Goal: Task Accomplishment & Management: Complete application form

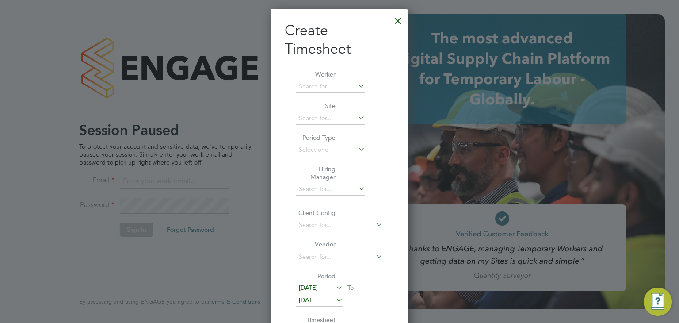
scroll to position [1184, 138]
click at [400, 23] on div at bounding box center [398, 19] width 16 height 16
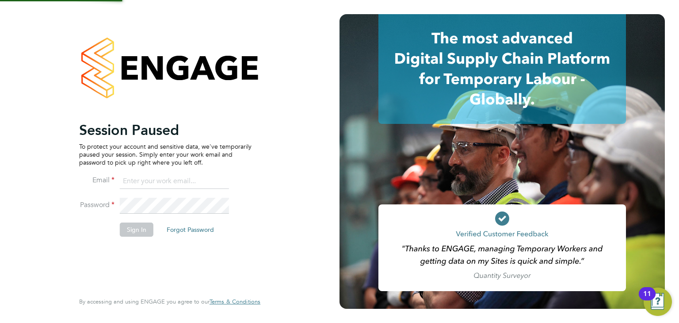
click at [165, 183] on input at bounding box center [174, 181] width 109 height 16
type input "[PERSON_NAME][EMAIL_ADDRESS][DOMAIN_NAME]"
click at [128, 222] on button "Sign In" at bounding box center [137, 229] width 34 height 14
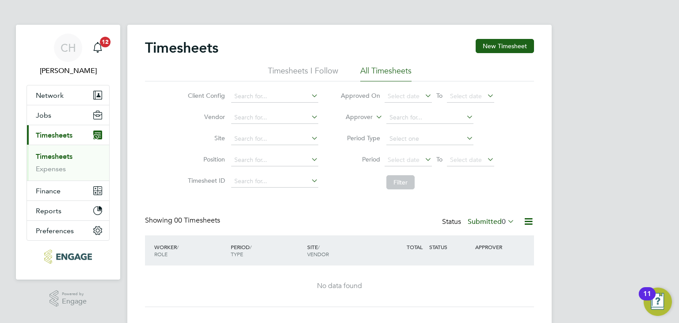
click at [486, 218] on label "Submitted 0" at bounding box center [491, 221] width 47 height 9
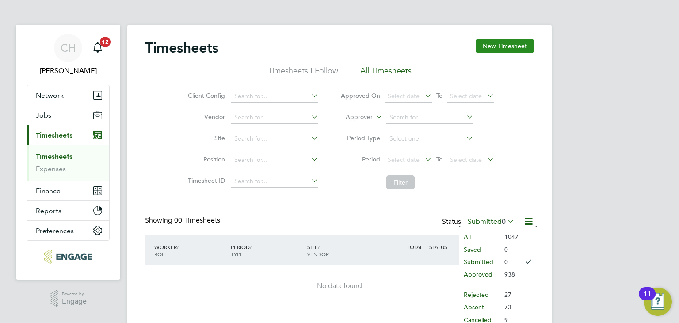
click at [505, 46] on button "New Timesheet" at bounding box center [505, 46] width 58 height 14
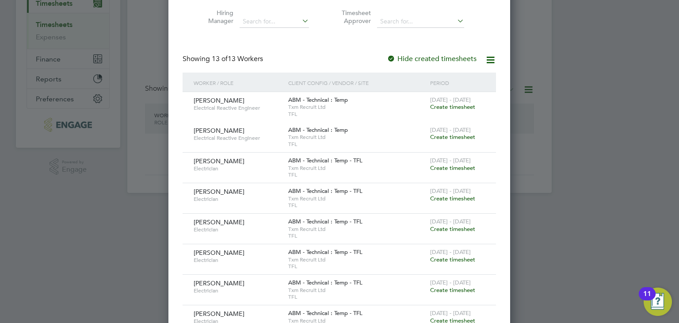
scroll to position [133, 0]
click at [333, 100] on span "ABM - Technical : Temp" at bounding box center [318, 99] width 60 height 8
click at [222, 100] on span "[PERSON_NAME]" at bounding box center [219, 100] width 51 height 8
click at [443, 105] on span "Create timesheet" at bounding box center [452, 106] width 45 height 8
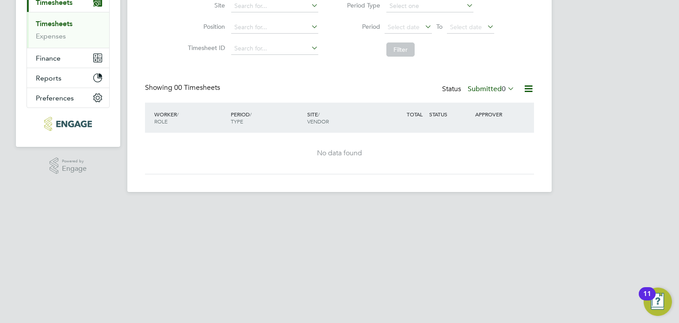
scroll to position [16, 0]
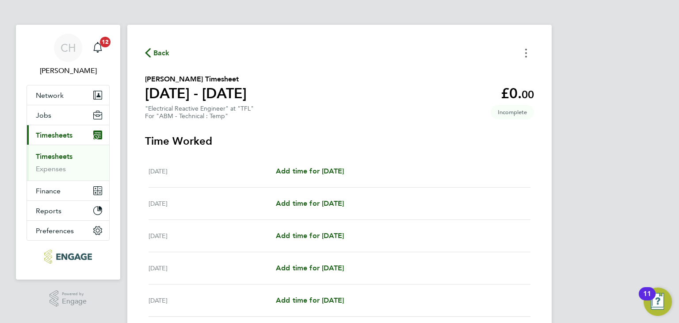
click at [520, 55] on button "Timesheets Menu" at bounding box center [526, 53] width 16 height 14
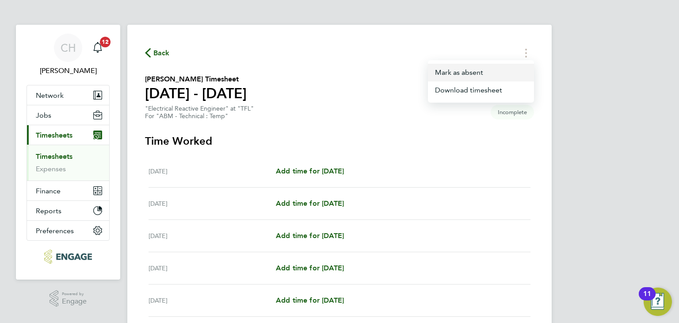
drag, startPoint x: 455, startPoint y: 72, endPoint x: 438, endPoint y: 72, distance: 16.8
click at [455, 72] on button "Mark as absent" at bounding box center [481, 73] width 106 height 18
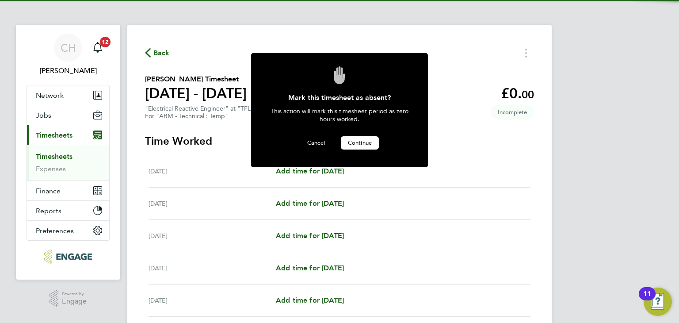
click at [358, 141] on span "Continue" at bounding box center [360, 143] width 24 height 8
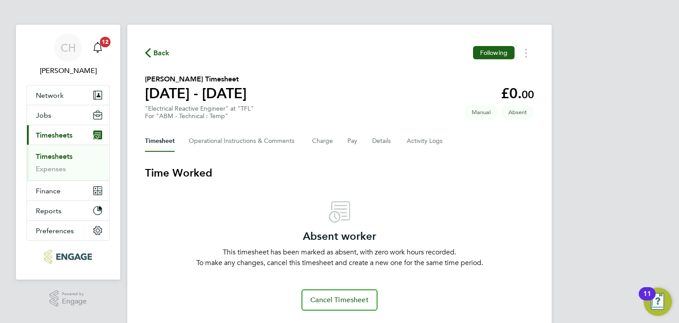
click at [57, 152] on link "Timesheets" at bounding box center [54, 156] width 37 height 8
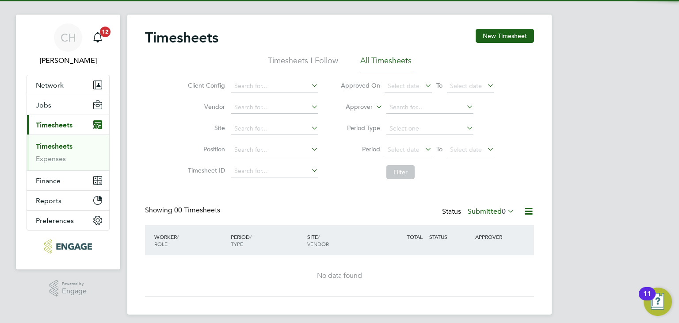
scroll to position [16, 0]
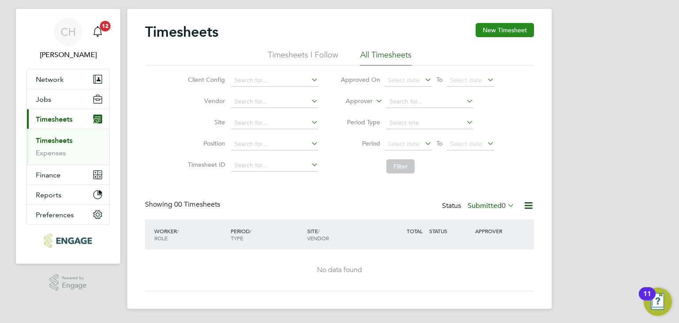
click at [516, 29] on button "New Timesheet" at bounding box center [505, 30] width 58 height 14
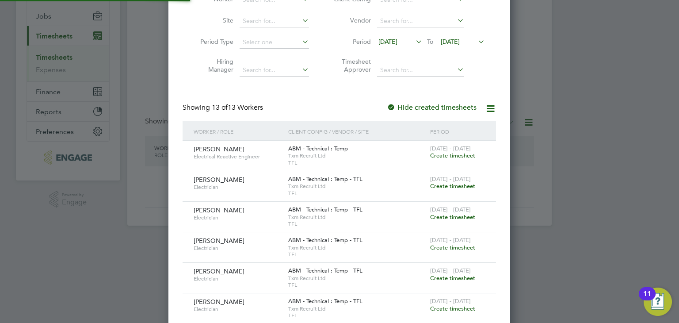
scroll to position [104, 0]
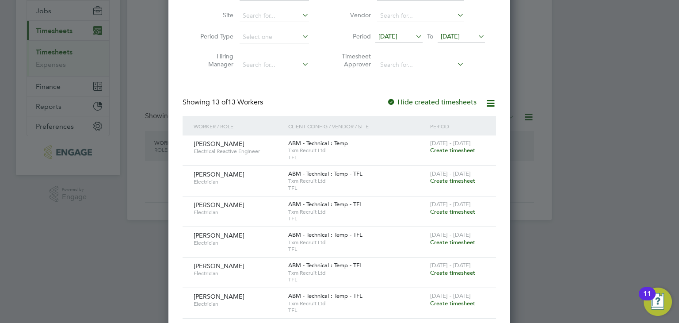
click at [457, 146] on span "Create timesheet" at bounding box center [452, 150] width 45 height 8
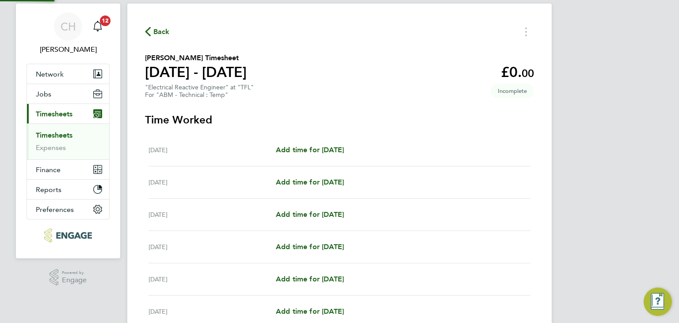
scroll to position [16, 0]
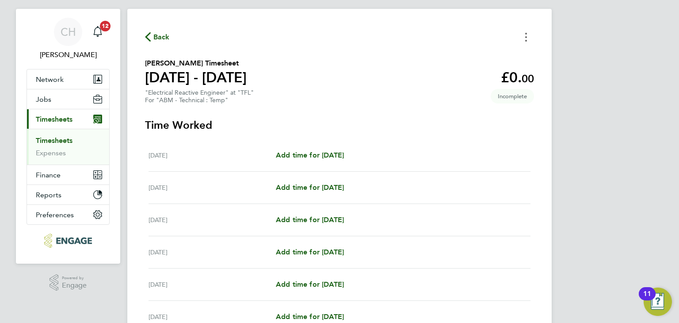
click at [524, 33] on button "Timesheets Menu" at bounding box center [526, 37] width 16 height 14
drag, startPoint x: 466, startPoint y: 57, endPoint x: 452, endPoint y: 64, distance: 16.2
click at [466, 57] on button "Mark as absent" at bounding box center [481, 57] width 106 height 18
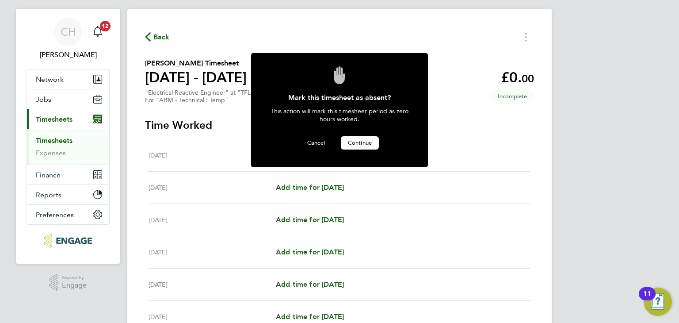
drag, startPoint x: 360, startPoint y: 142, endPoint x: 350, endPoint y: 144, distance: 9.5
click at [359, 142] on span "Continue" at bounding box center [360, 143] width 24 height 8
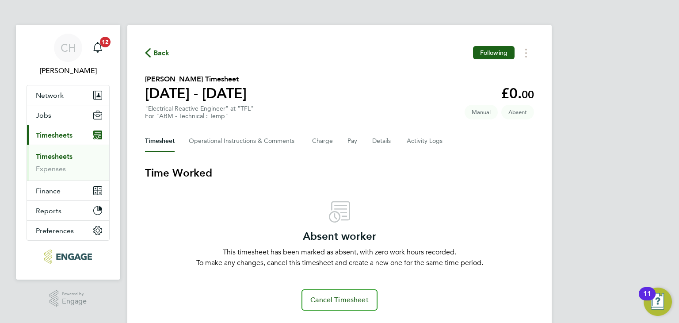
click at [53, 153] on link "Timesheets" at bounding box center [54, 156] width 37 height 8
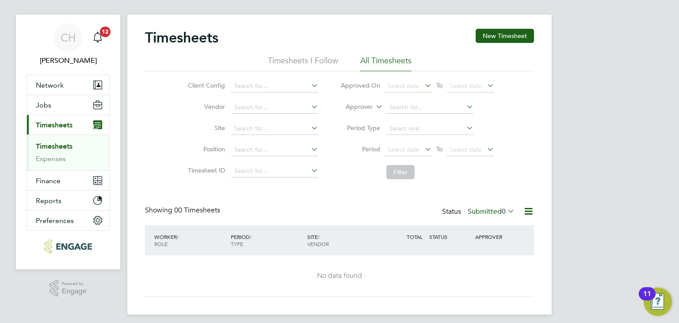
scroll to position [16, 0]
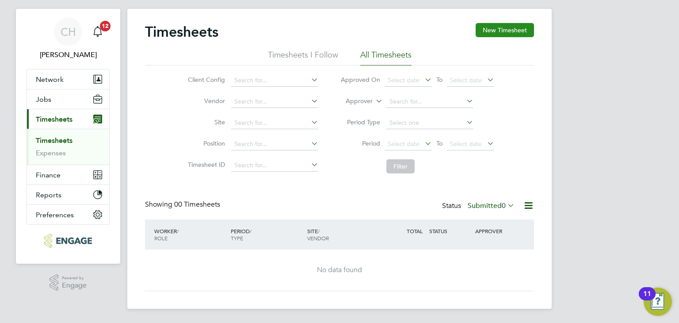
click at [522, 30] on button "New Timesheet" at bounding box center [505, 30] width 58 height 14
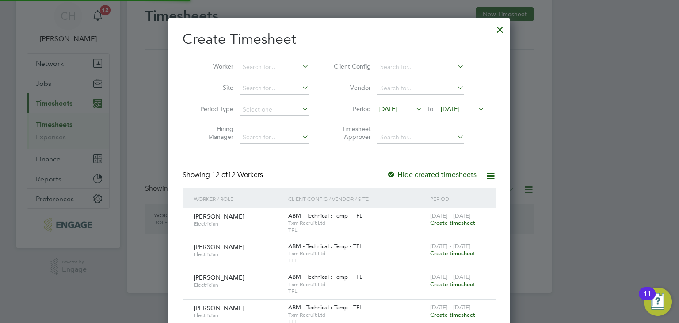
scroll to position [104, 0]
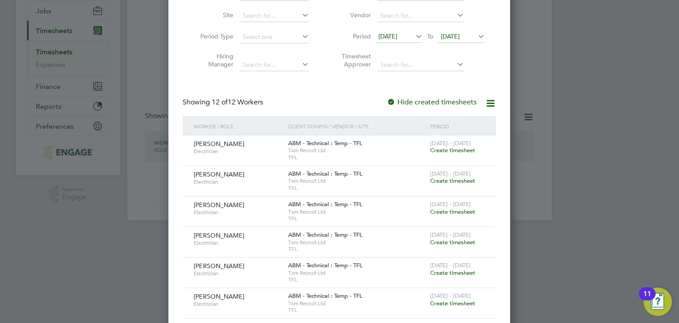
click at [446, 147] on span "Create timesheet" at bounding box center [452, 150] width 45 height 8
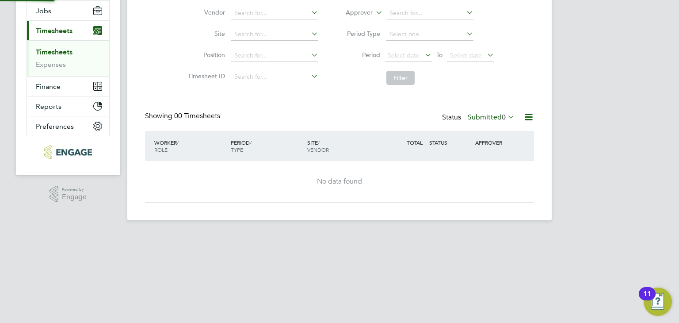
scroll to position [0, 0]
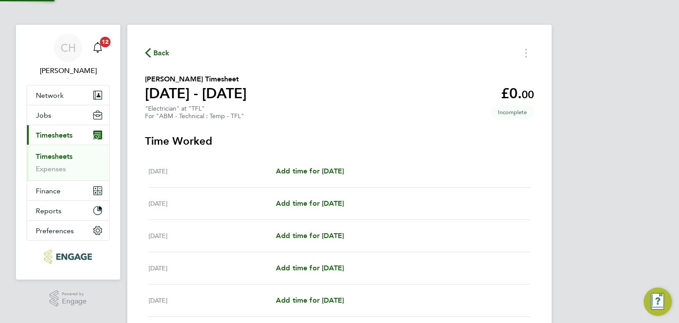
scroll to position [22, 0]
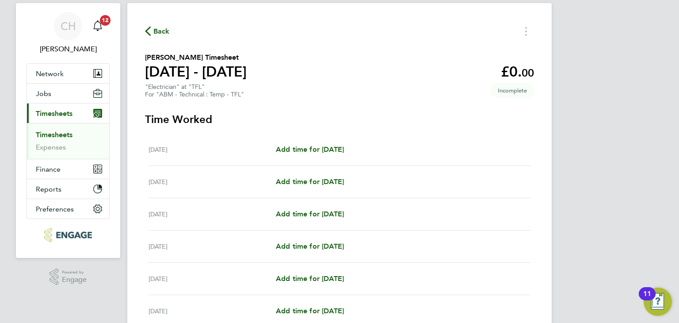
click at [524, 23] on div "Back James Mcdonagh's Timesheet 25 - 31 Aug 2025 £0. 00 "Electrician" at "TFL" …" at bounding box center [339, 213] width 425 height 420
click at [525, 27] on circle "Timesheets Menu" at bounding box center [526, 28] width 2 height 2
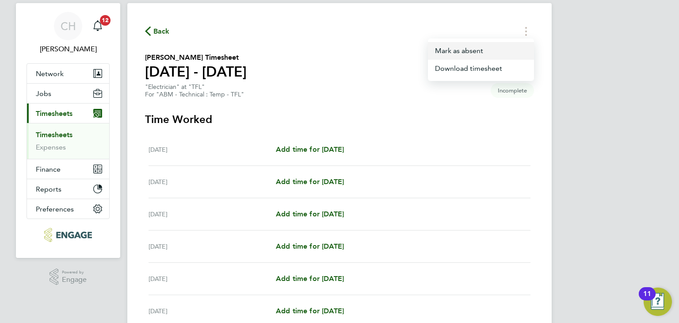
click at [474, 46] on button "Mark as absent" at bounding box center [481, 51] width 106 height 18
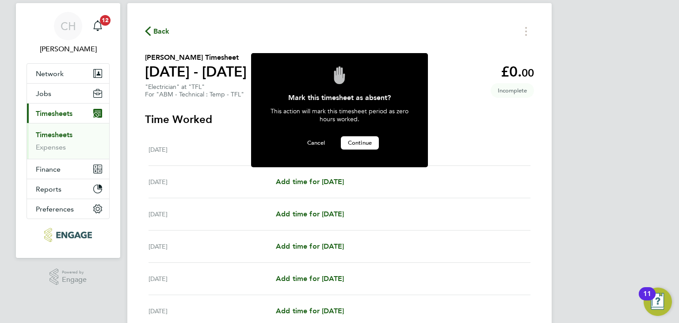
click at [364, 144] on span "Continue" at bounding box center [360, 143] width 24 height 8
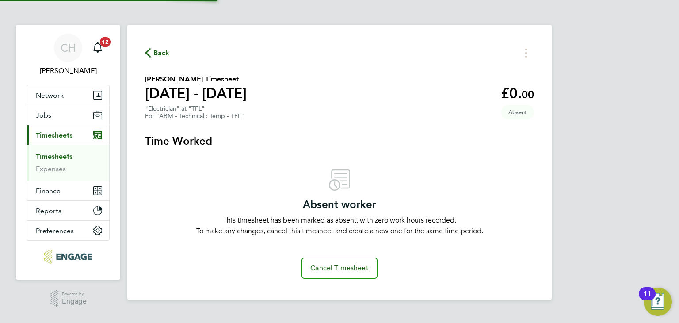
scroll to position [0, 0]
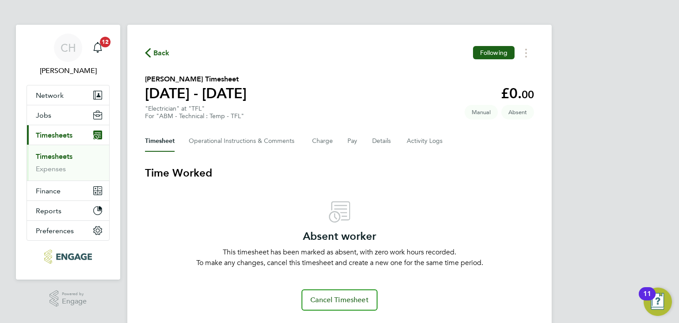
click at [57, 161] on li "Timesheets" at bounding box center [69, 158] width 66 height 12
click at [56, 154] on link "Timesheets" at bounding box center [54, 156] width 37 height 8
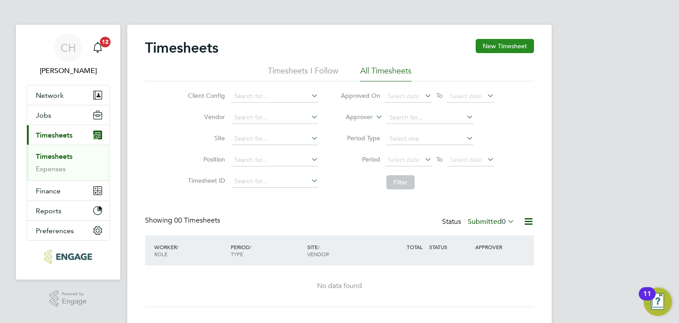
click at [524, 42] on button "New Timesheet" at bounding box center [505, 46] width 58 height 14
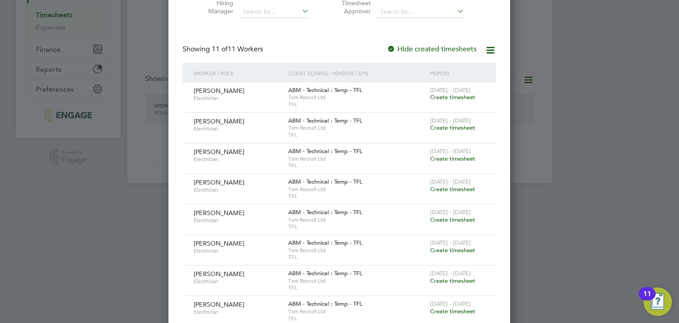
scroll to position [88, 0]
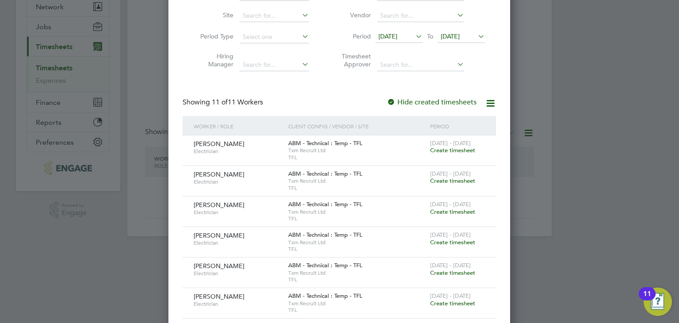
click at [443, 150] on span "Create timesheet" at bounding box center [452, 150] width 45 height 8
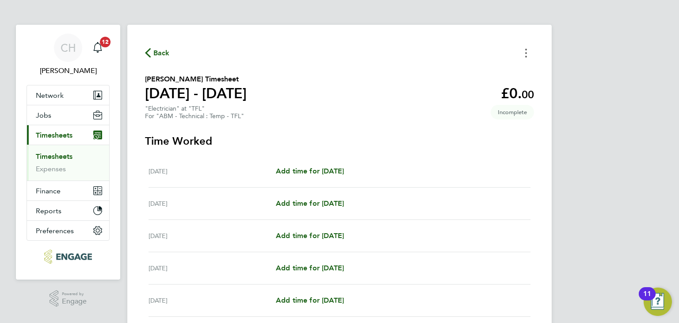
click at [523, 58] on button "Timesheets Menu" at bounding box center [526, 53] width 16 height 14
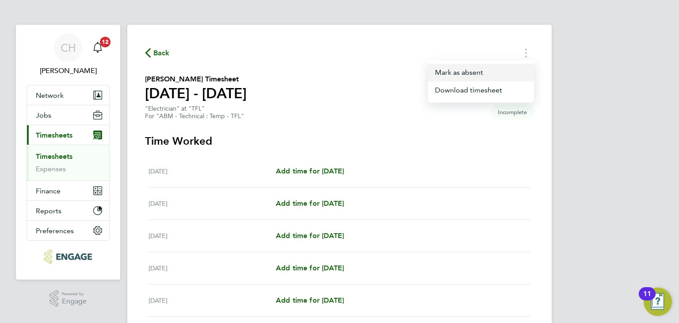
click at [477, 75] on button "Mark as absent" at bounding box center [481, 73] width 106 height 18
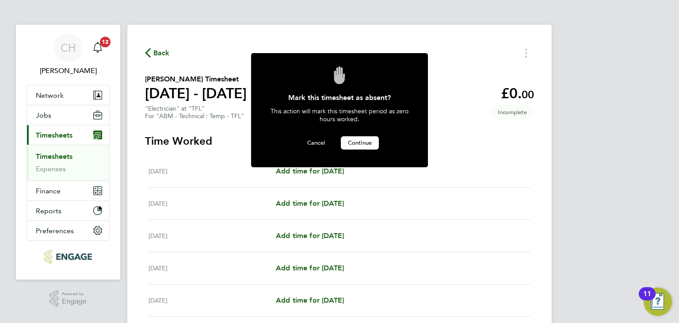
click at [365, 144] on span "Continue" at bounding box center [360, 143] width 24 height 8
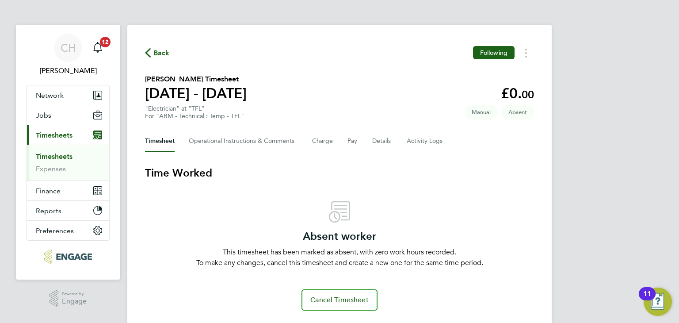
click at [55, 153] on link "Timesheets" at bounding box center [54, 156] width 37 height 8
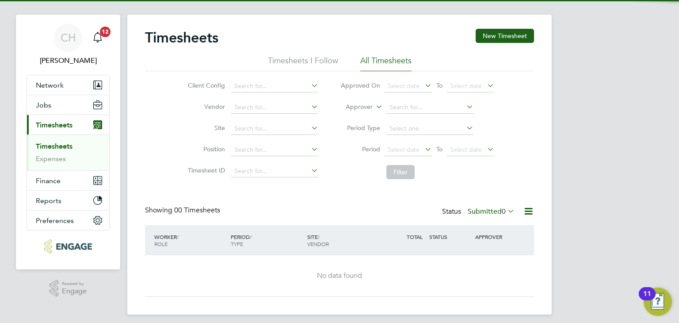
scroll to position [16, 0]
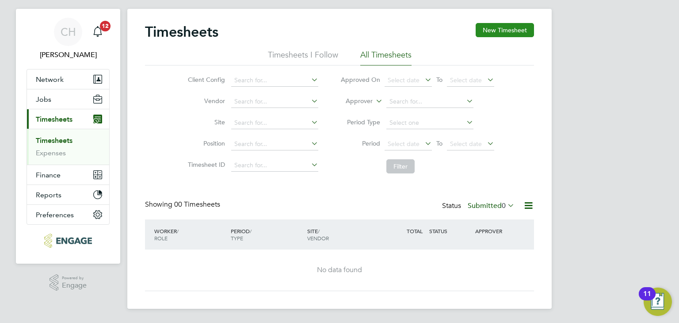
click at [514, 26] on button "New Timesheet" at bounding box center [505, 30] width 58 height 14
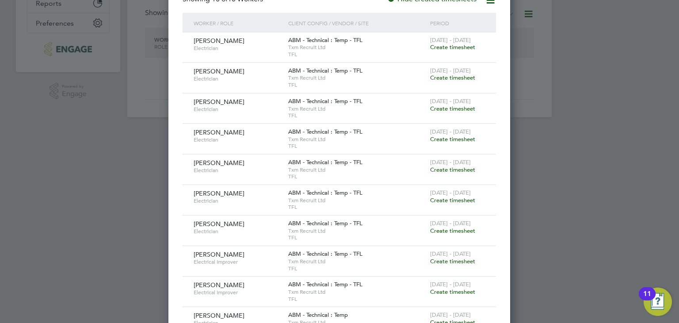
scroll to position [193, 0]
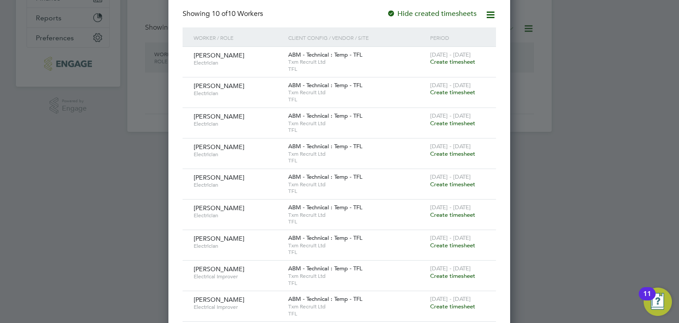
click at [455, 62] on span "Create timesheet" at bounding box center [452, 62] width 45 height 8
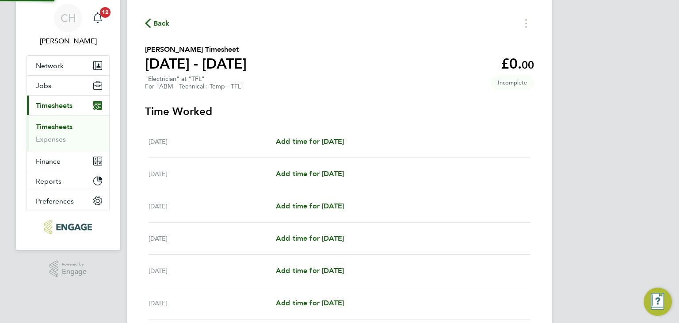
scroll to position [16, 0]
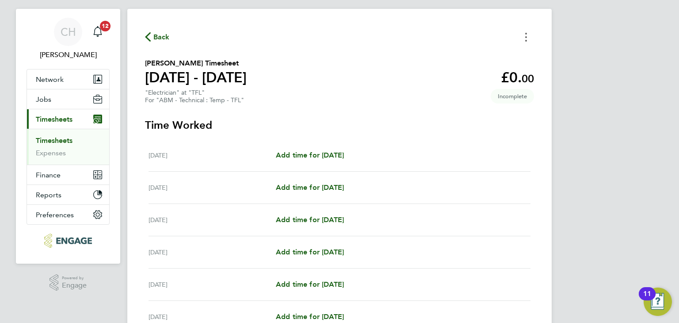
click at [523, 34] on button "Timesheets Menu" at bounding box center [526, 37] width 16 height 14
click at [462, 59] on button "Mark as absent" at bounding box center [481, 57] width 106 height 18
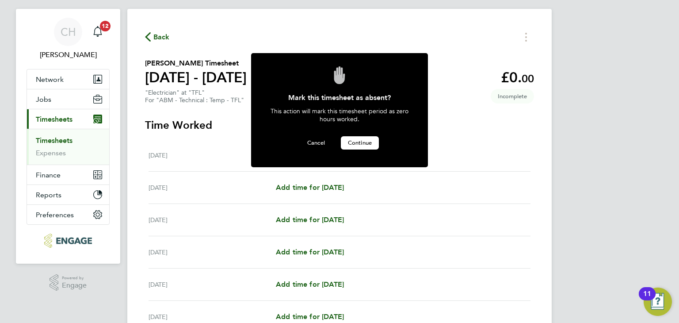
click at [356, 145] on span "Continue" at bounding box center [360, 143] width 24 height 8
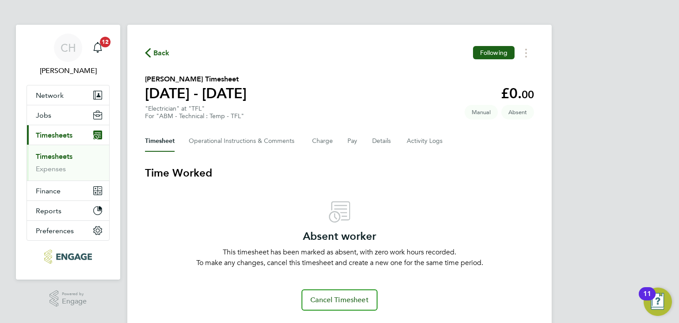
click at [50, 153] on link "Timesheets" at bounding box center [54, 156] width 37 height 8
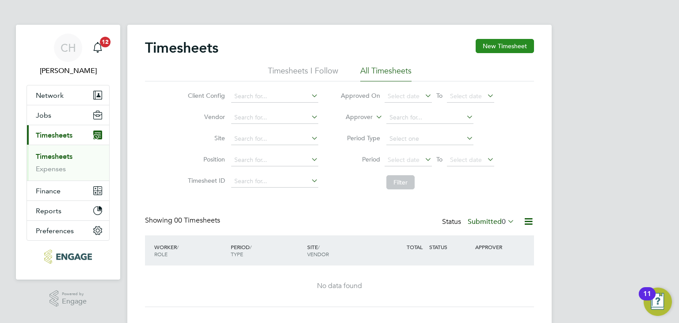
click at [517, 45] on button "New Timesheet" at bounding box center [505, 46] width 58 height 14
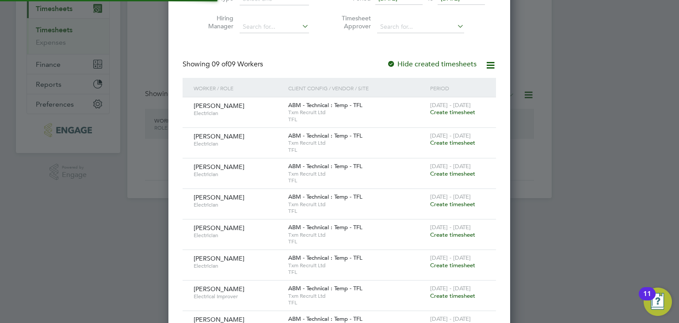
scroll to position [177, 0]
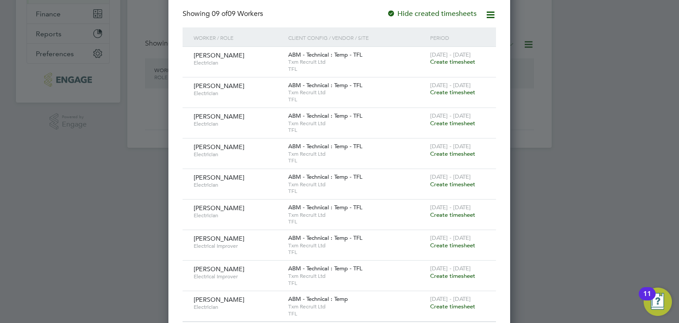
click at [453, 61] on span "Create timesheet" at bounding box center [452, 62] width 45 height 8
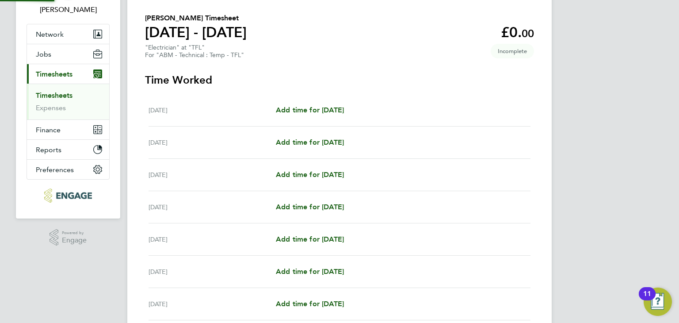
scroll to position [11, 0]
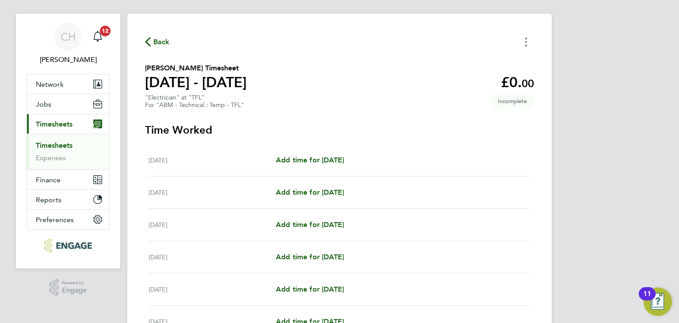
click at [530, 38] on button "Timesheets Menu" at bounding box center [526, 42] width 16 height 14
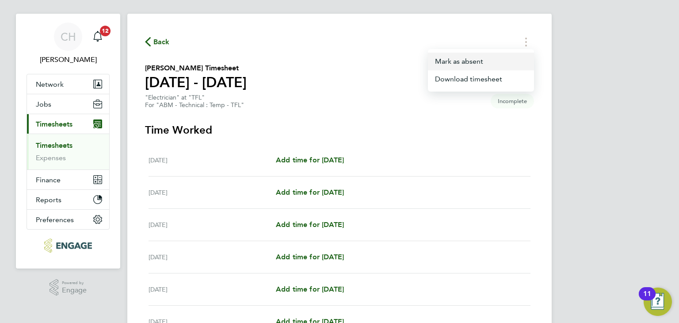
click at [471, 63] on button "Mark as absent" at bounding box center [481, 62] width 106 height 18
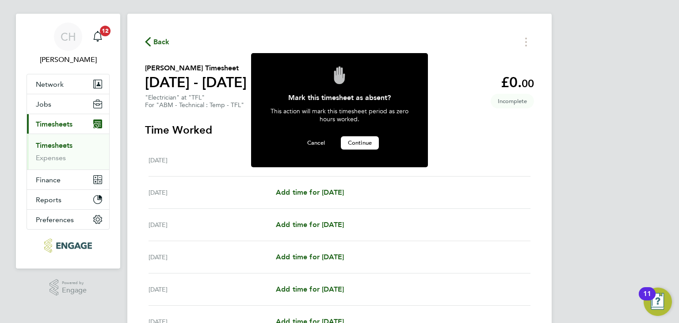
click at [352, 139] on span "Continue" at bounding box center [360, 143] width 24 height 8
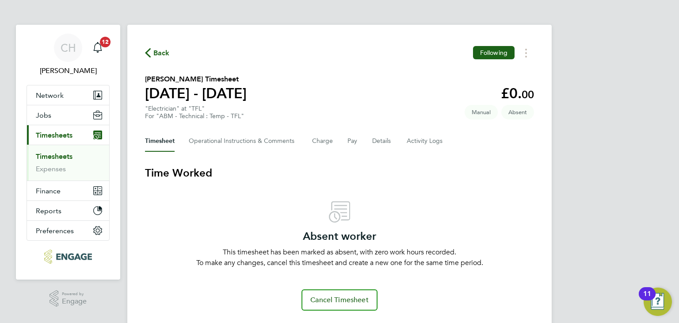
click at [55, 156] on link "Timesheets" at bounding box center [54, 156] width 37 height 8
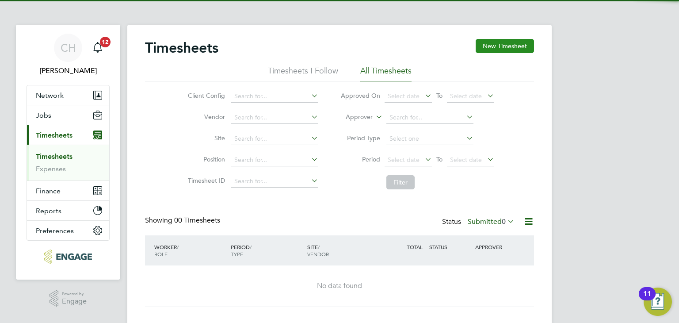
click at [506, 50] on button "New Timesheet" at bounding box center [505, 46] width 58 height 14
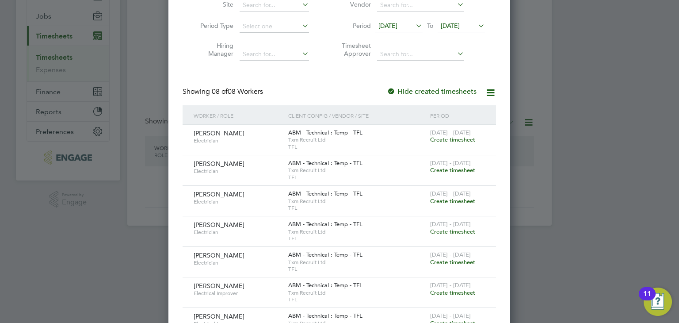
scroll to position [162, 0]
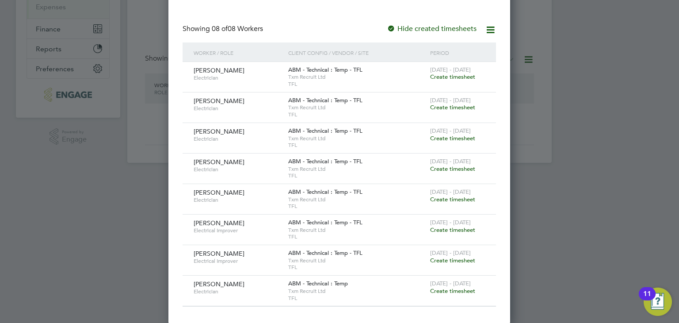
click at [452, 77] on span "Create timesheet" at bounding box center [452, 77] width 45 height 8
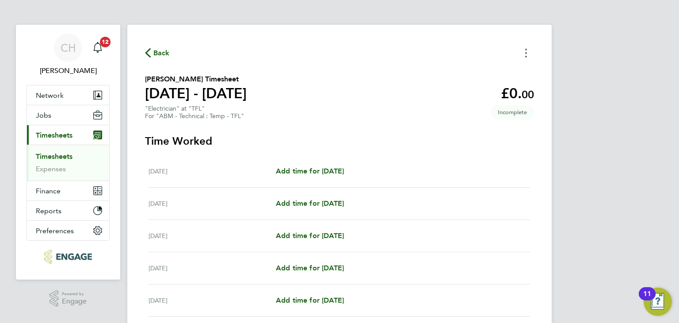
click at [526, 54] on circle "Timesheets Menu" at bounding box center [526, 53] width 2 height 2
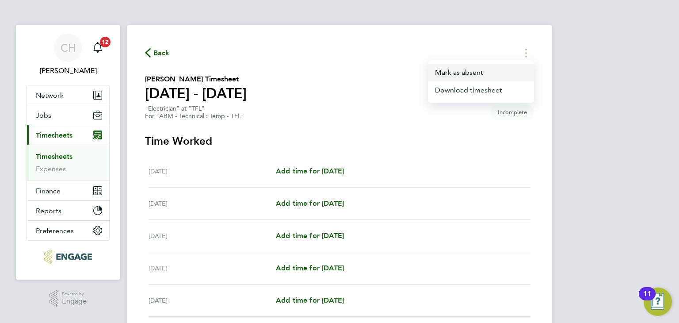
click at [456, 73] on button "Mark as absent" at bounding box center [481, 73] width 106 height 18
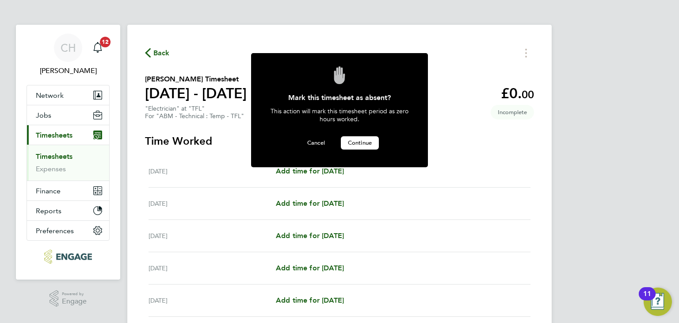
click at [358, 137] on button "Continue" at bounding box center [360, 142] width 38 height 13
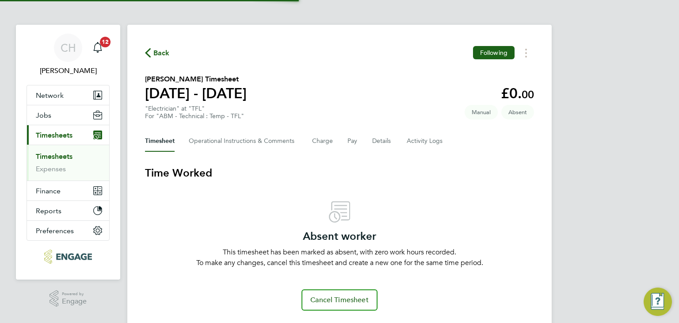
click at [55, 158] on link "Timesheets" at bounding box center [54, 156] width 37 height 8
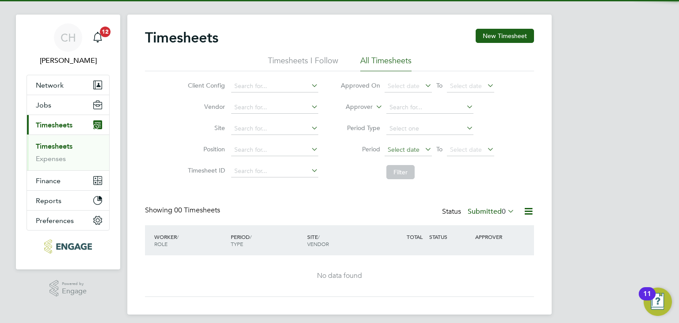
scroll to position [16, 0]
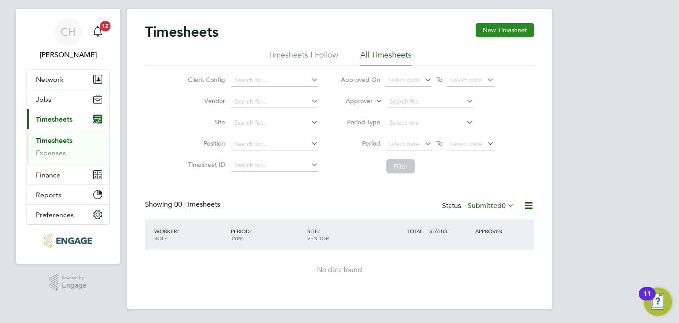
click at [506, 29] on button "New Timesheet" at bounding box center [505, 30] width 58 height 14
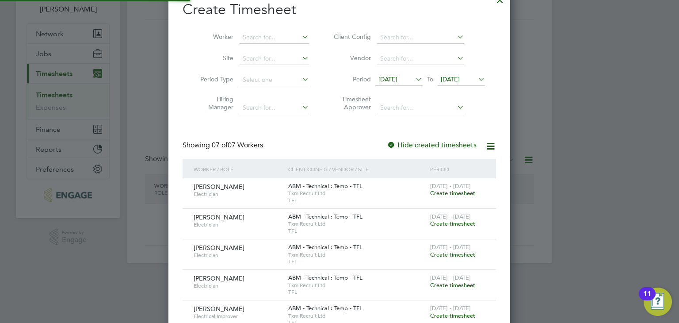
scroll to position [147, 0]
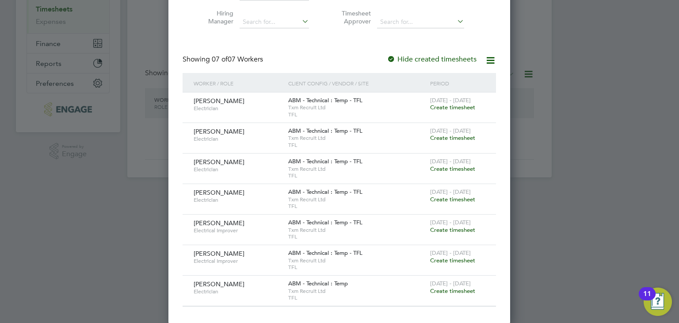
click at [452, 107] on span "Create timesheet" at bounding box center [452, 107] width 45 height 8
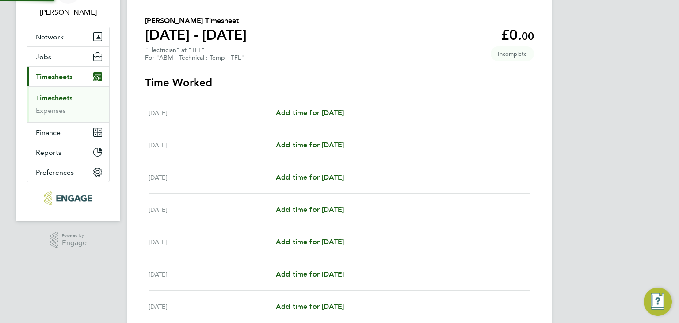
scroll to position [16, 0]
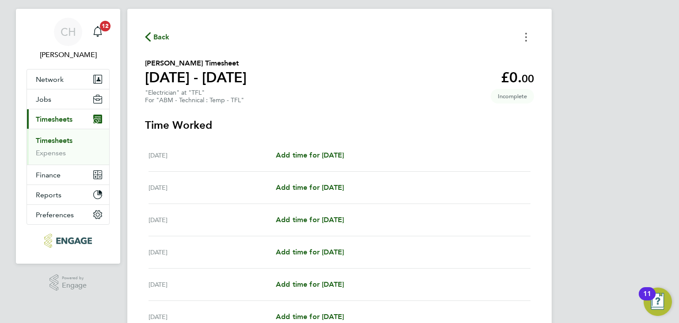
click at [525, 38] on circle "Timesheets Menu" at bounding box center [526, 37] width 2 height 2
click at [469, 57] on button "Mark as absent" at bounding box center [481, 57] width 106 height 18
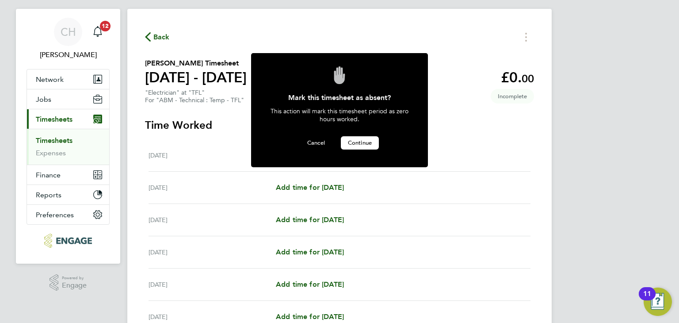
click at [360, 141] on span "Continue" at bounding box center [360, 143] width 24 height 8
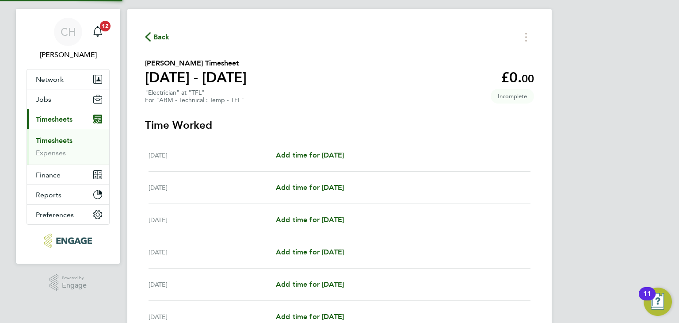
scroll to position [0, 0]
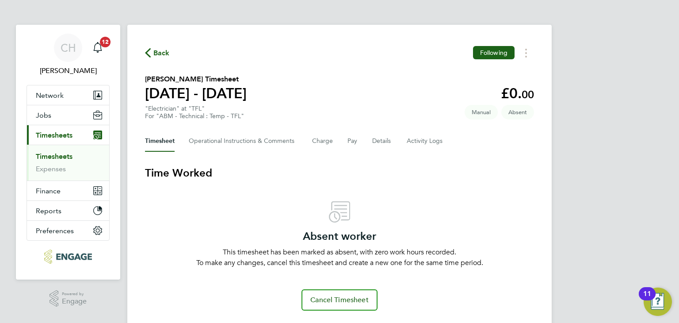
click at [62, 158] on link "Timesheets" at bounding box center [54, 156] width 37 height 8
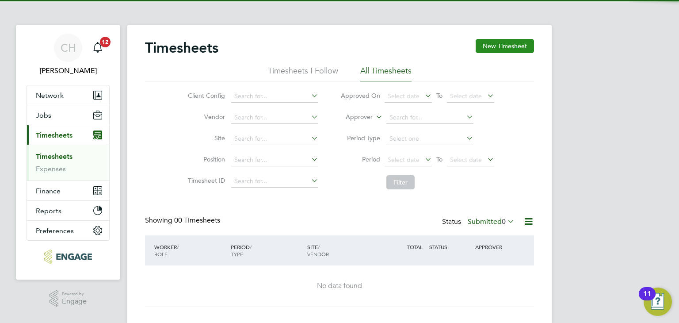
click at [516, 53] on button "New Timesheet" at bounding box center [505, 46] width 58 height 14
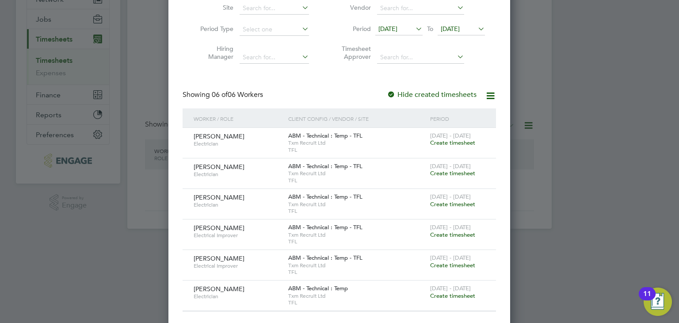
scroll to position [101, 0]
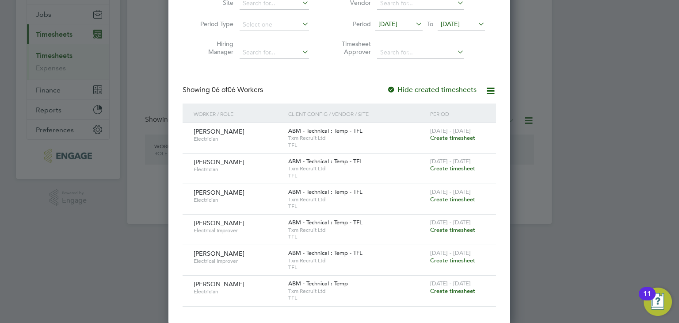
click at [459, 134] on span "Create timesheet" at bounding box center [452, 138] width 45 height 8
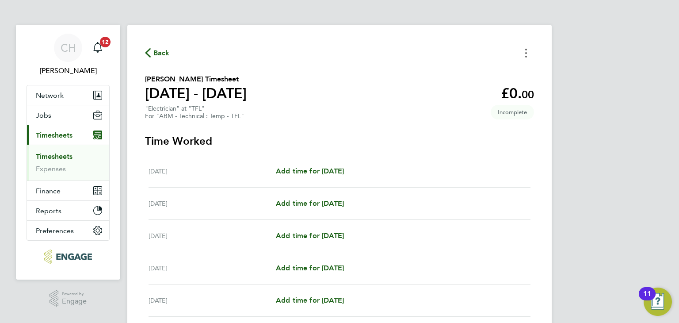
click at [525, 50] on icon "Timesheets Menu" at bounding box center [526, 53] width 2 height 9
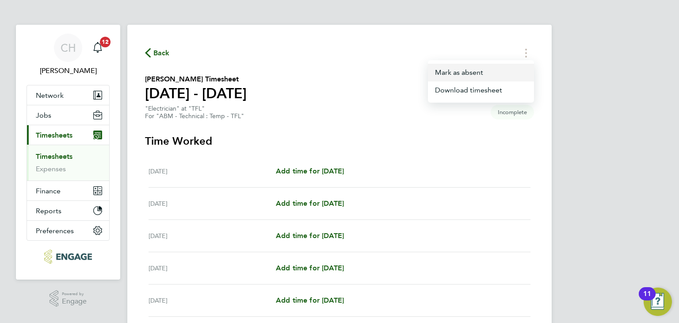
click at [455, 77] on button "Mark as absent" at bounding box center [481, 73] width 106 height 18
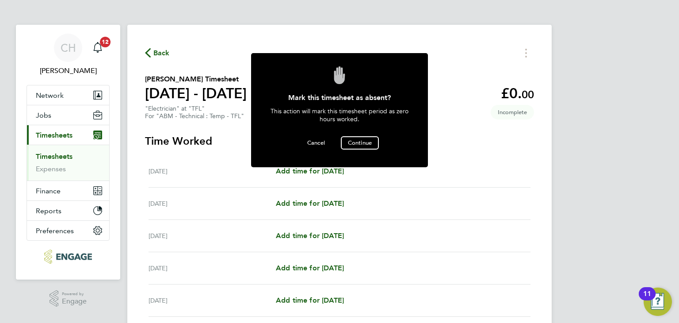
click at [367, 134] on div "This action will mark this timesheet period as zero hours worked." at bounding box center [339, 121] width 150 height 29
click at [362, 139] on span "Continue" at bounding box center [360, 143] width 24 height 8
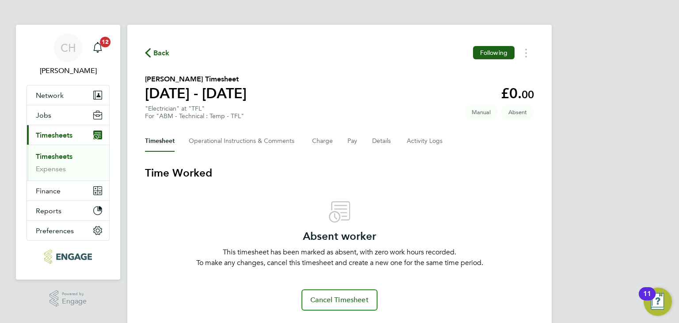
click at [65, 154] on link "Timesheets" at bounding box center [54, 156] width 37 height 8
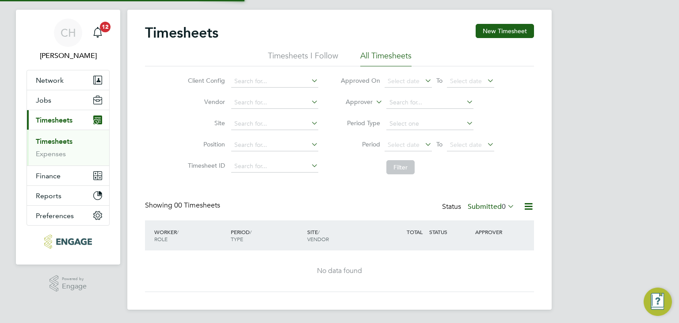
scroll to position [16, 0]
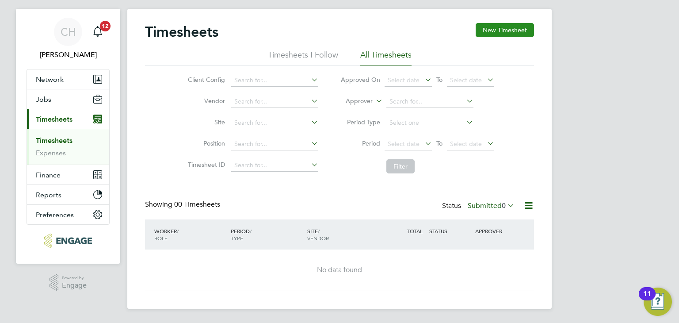
click at [513, 28] on button "New Timesheet" at bounding box center [505, 30] width 58 height 14
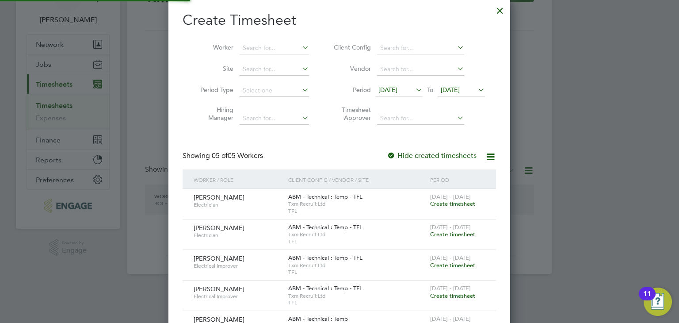
scroll to position [87, 0]
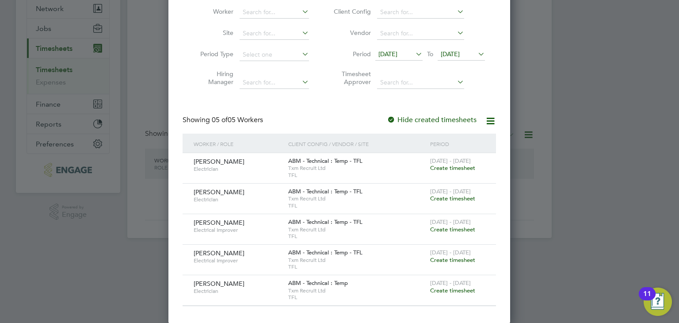
click at [456, 165] on span "Create timesheet" at bounding box center [452, 168] width 45 height 8
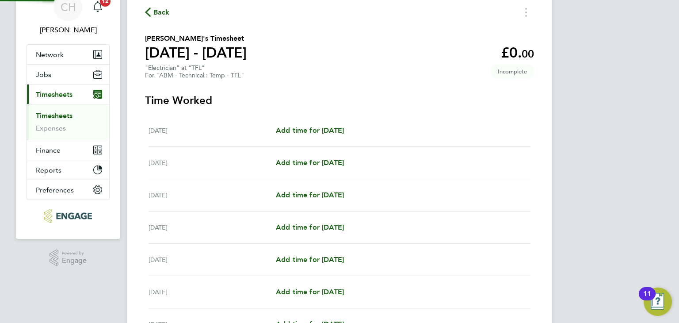
scroll to position [40, 0]
click at [532, 23] on div "Back Alex Buhtejev's Timesheet 25 - 31 Aug 2025 £0. 00 "Electrician" at "TFL" F…" at bounding box center [339, 195] width 425 height 420
click at [530, 15] on button "Timesheets Menu" at bounding box center [526, 13] width 16 height 14
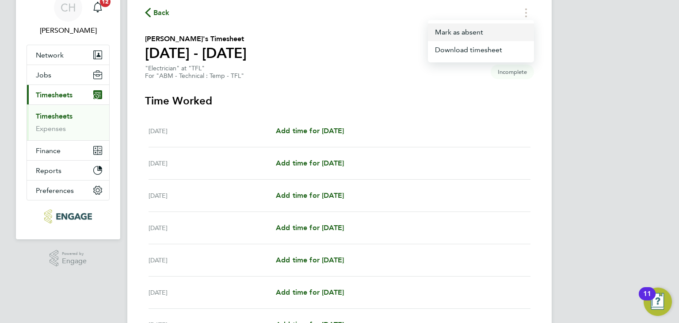
click at [480, 30] on button "Mark as absent" at bounding box center [481, 32] width 106 height 18
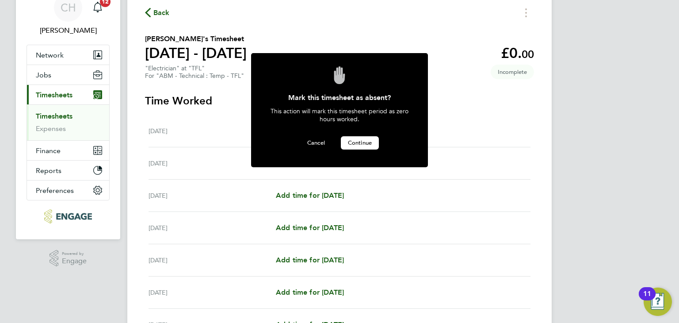
click at [360, 136] on button "Continue" at bounding box center [360, 142] width 38 height 13
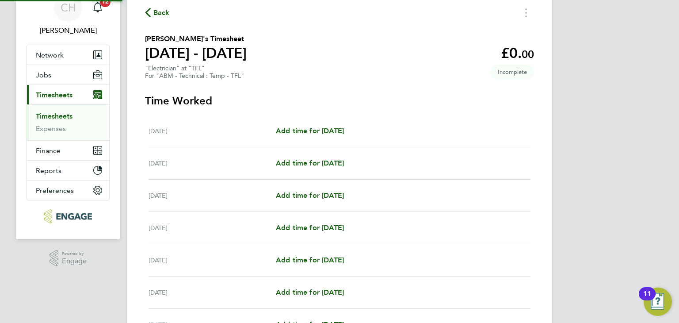
scroll to position [0, 0]
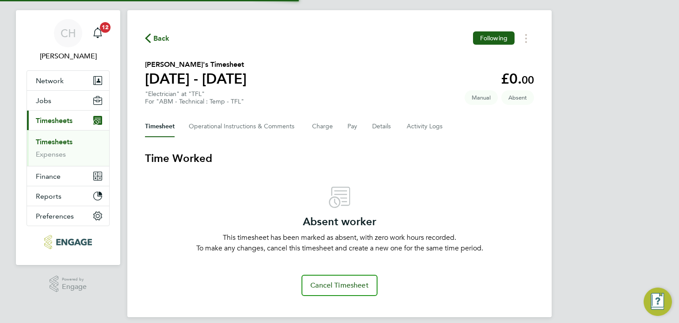
scroll to position [23, 0]
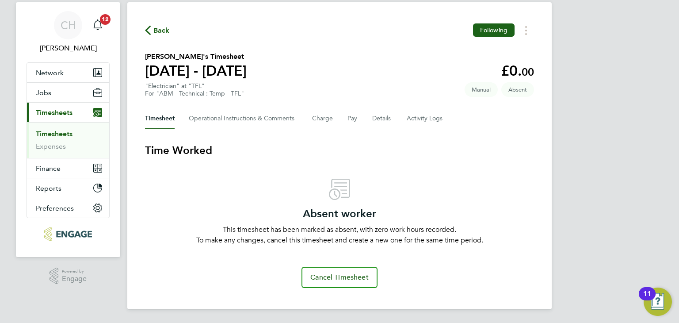
click at [67, 130] on link "Timesheets" at bounding box center [54, 134] width 37 height 8
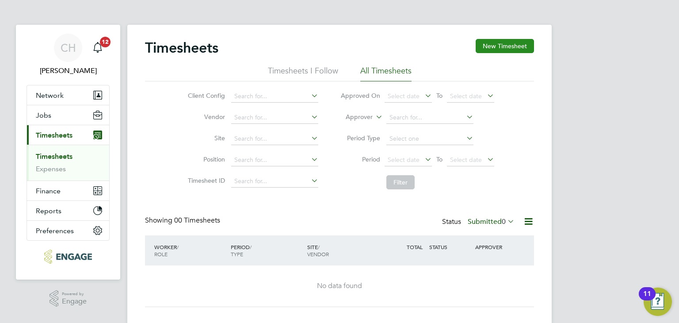
click at [495, 48] on button "New Timesheet" at bounding box center [505, 46] width 58 height 14
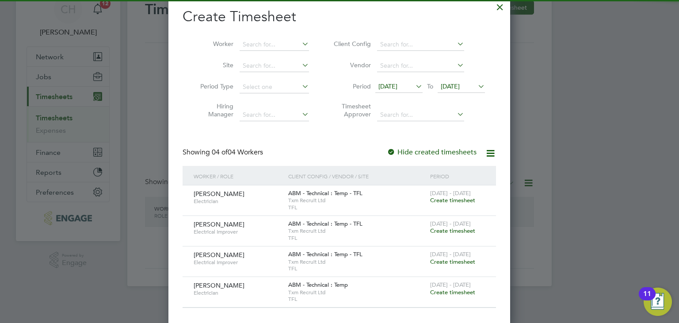
scroll to position [40, 0]
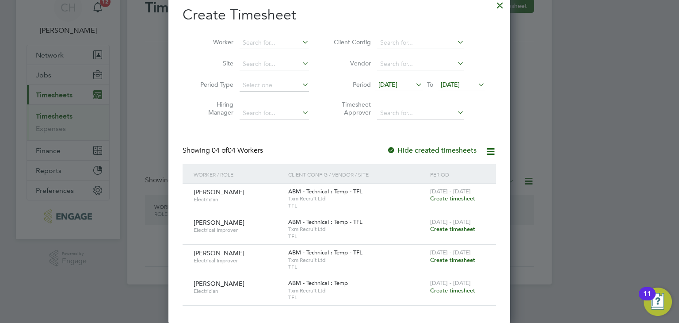
click at [452, 202] on div "25 - 31 Aug 2025 Create timesheet" at bounding box center [457, 196] width 59 height 24
click at [455, 198] on span "Create timesheet" at bounding box center [452, 199] width 45 height 8
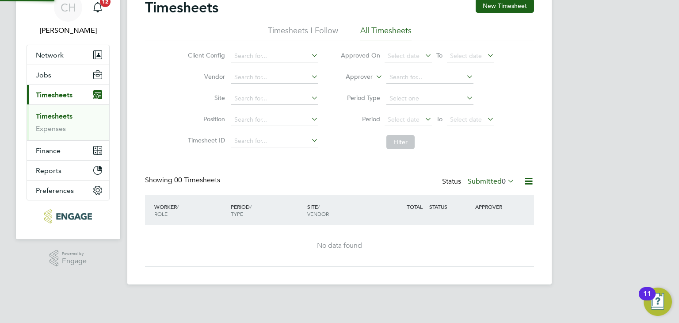
scroll to position [20, 0]
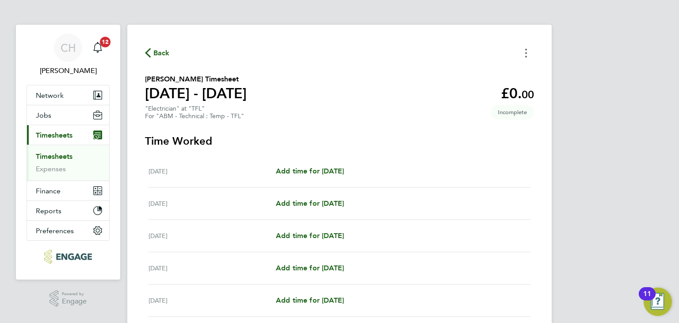
click at [530, 54] on button "Timesheets Menu" at bounding box center [526, 53] width 16 height 14
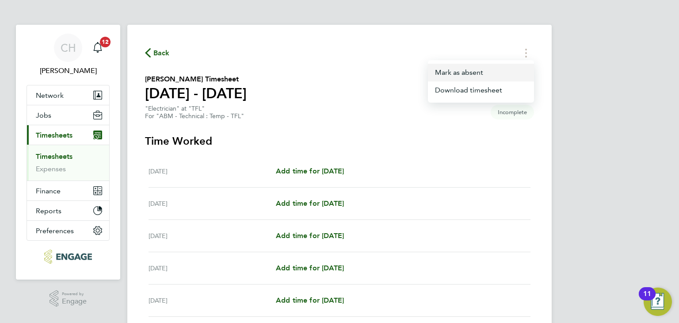
click at [503, 73] on button "Mark as absent" at bounding box center [481, 73] width 106 height 18
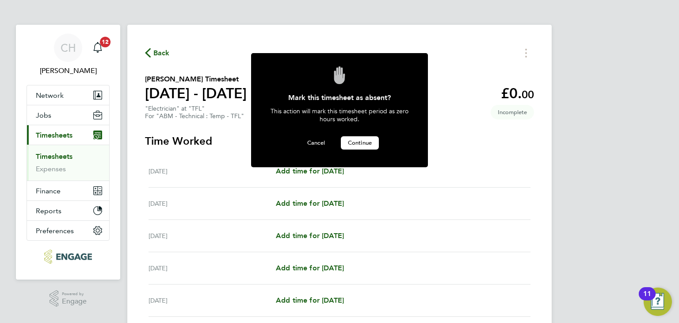
drag, startPoint x: 369, startPoint y: 140, endPoint x: 360, endPoint y: 141, distance: 8.9
click at [368, 140] on span "Continue" at bounding box center [360, 143] width 24 height 8
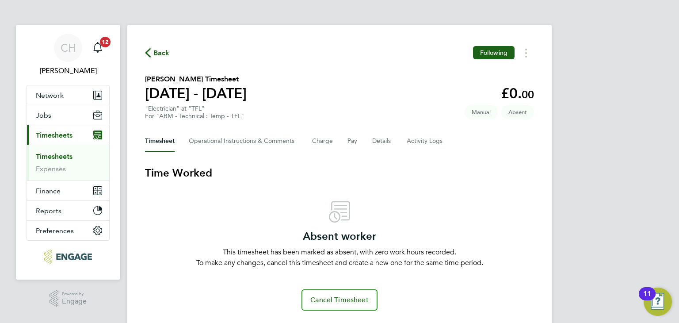
click at [62, 152] on link "Timesheets" at bounding box center [54, 156] width 37 height 8
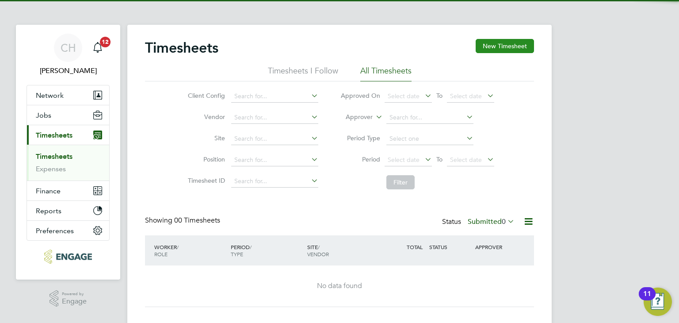
click at [511, 45] on button "New Timesheet" at bounding box center [505, 46] width 58 height 14
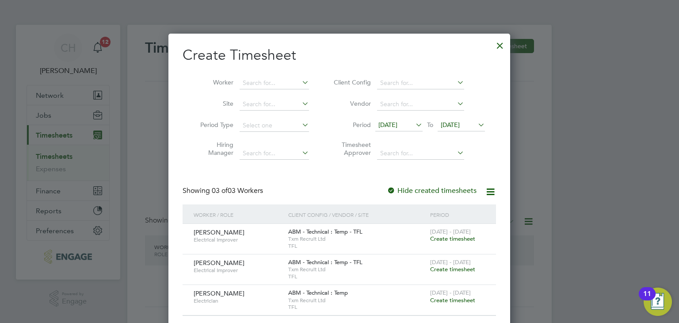
scroll to position [299, 342]
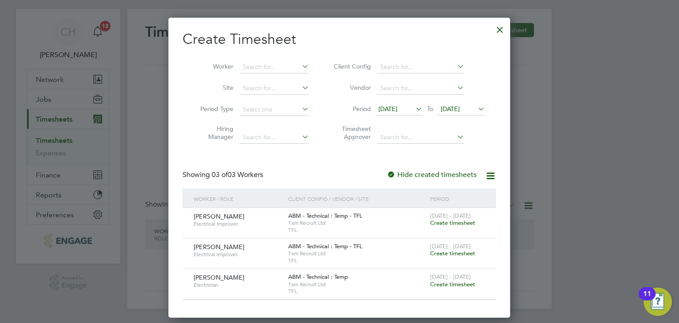
click at [459, 221] on span "Create timesheet" at bounding box center [452, 223] width 45 height 8
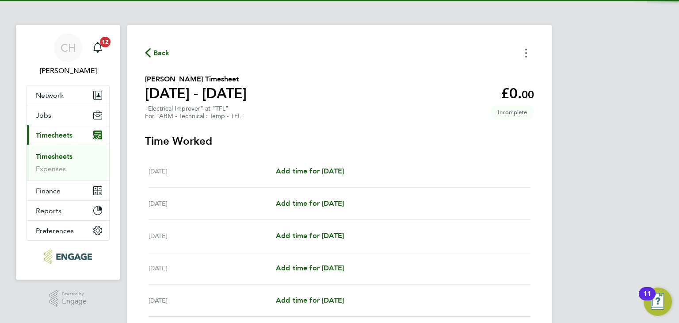
click at [529, 49] on button "Timesheets Menu" at bounding box center [526, 53] width 16 height 14
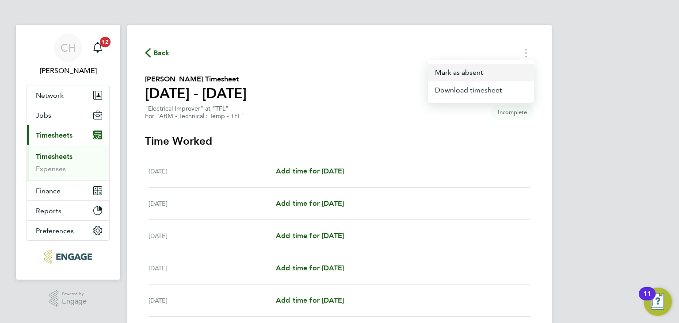
click at [498, 69] on button "Mark as absent" at bounding box center [481, 73] width 106 height 18
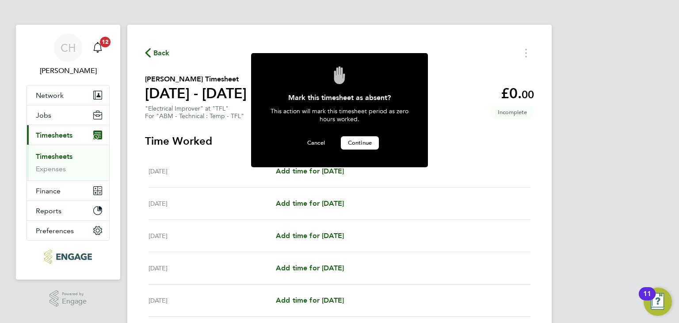
click at [362, 142] on span "Continue" at bounding box center [360, 143] width 24 height 8
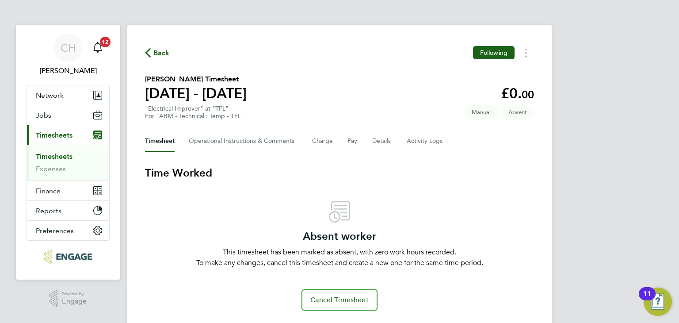
click at [63, 154] on link "Timesheets" at bounding box center [54, 156] width 37 height 8
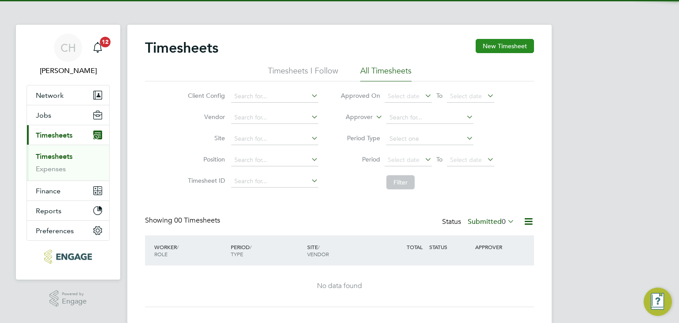
click at [514, 42] on button "New Timesheet" at bounding box center [505, 46] width 58 height 14
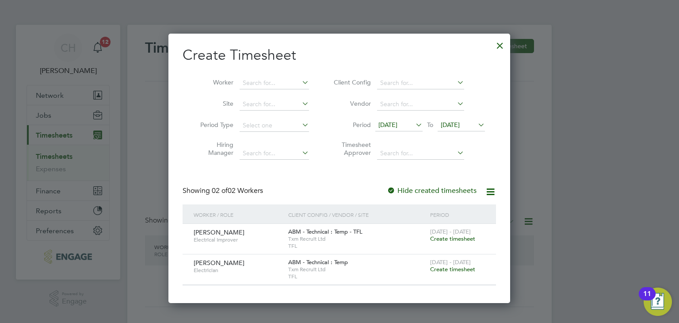
scroll to position [268, 342]
click at [455, 237] on span "Create timesheet" at bounding box center [452, 239] width 45 height 8
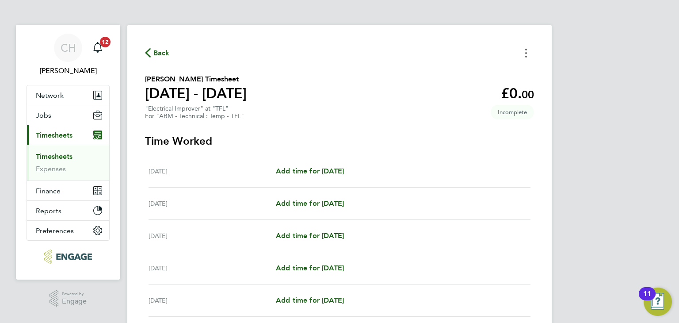
click at [524, 52] on button "Timesheets Menu" at bounding box center [526, 53] width 16 height 14
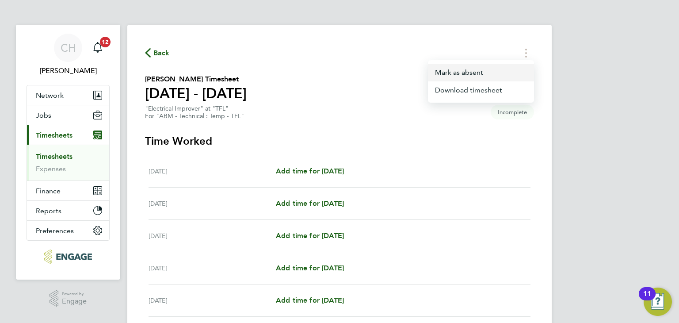
click at [486, 70] on button "Mark as absent" at bounding box center [481, 73] width 106 height 18
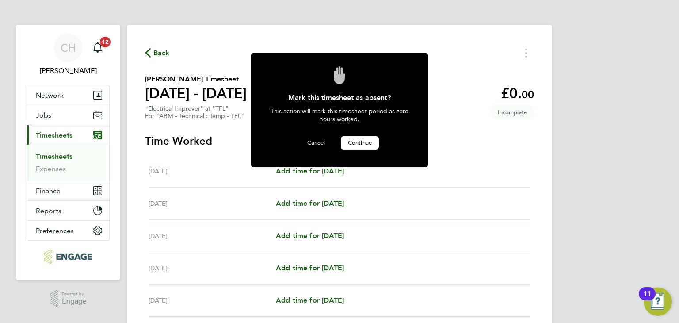
click at [359, 146] on button "Continue" at bounding box center [360, 142] width 38 height 13
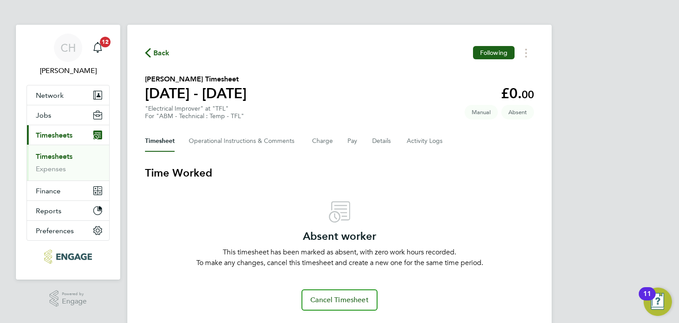
click at [47, 157] on link "Timesheets" at bounding box center [54, 156] width 37 height 8
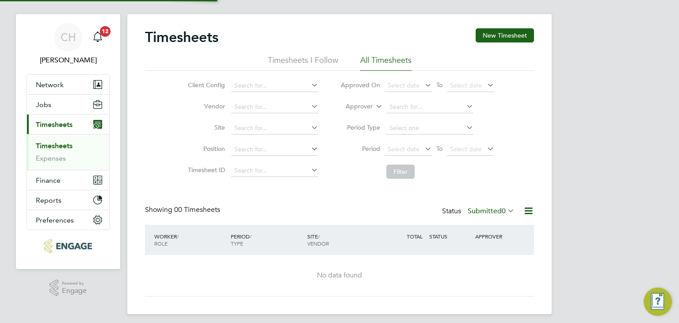
scroll to position [16, 0]
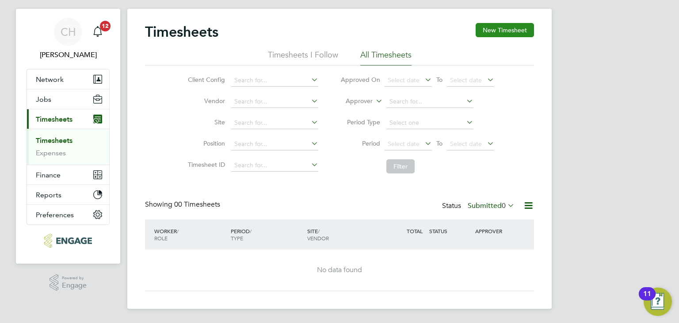
click at [522, 33] on button "New Timesheet" at bounding box center [505, 30] width 58 height 14
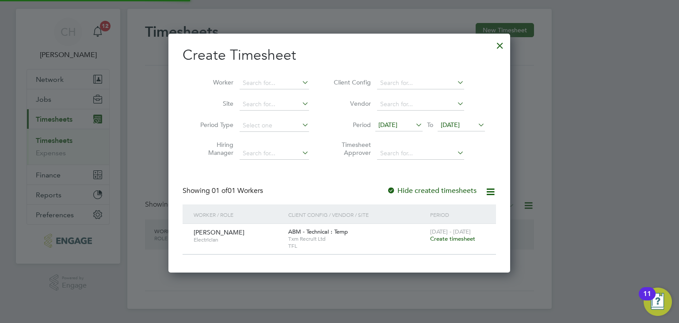
scroll to position [238, 342]
